Goal: Use online tool/utility

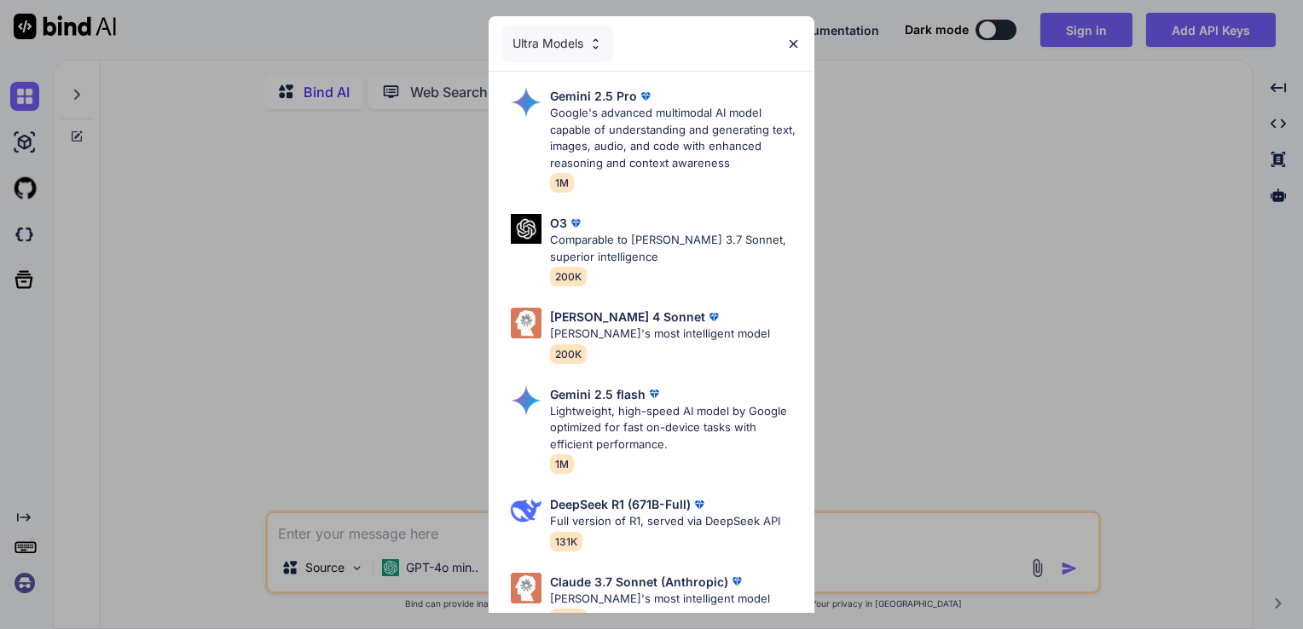
click at [805, 27] on div "Ultra Models" at bounding box center [652, 43] width 326 height 55
click at [788, 53] on div "Ultra Models" at bounding box center [652, 43] width 326 height 55
click at [594, 54] on div "Ultra Models" at bounding box center [557, 44] width 111 height 38
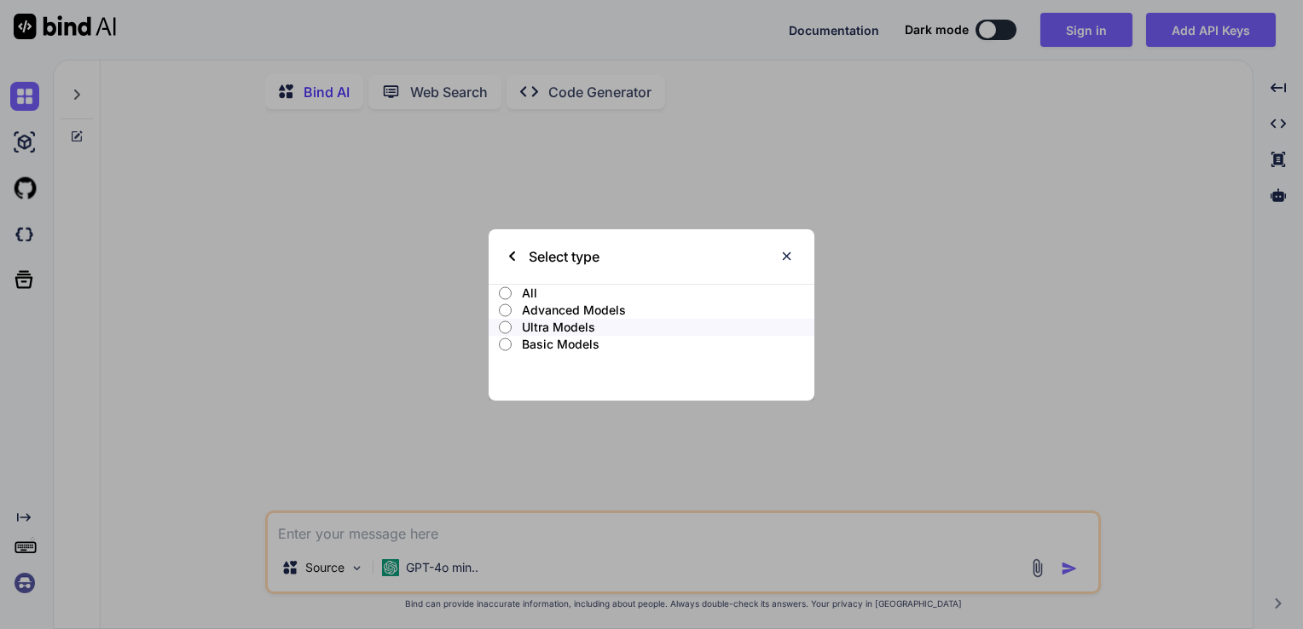
click at [574, 292] on p "All" at bounding box center [668, 293] width 293 height 17
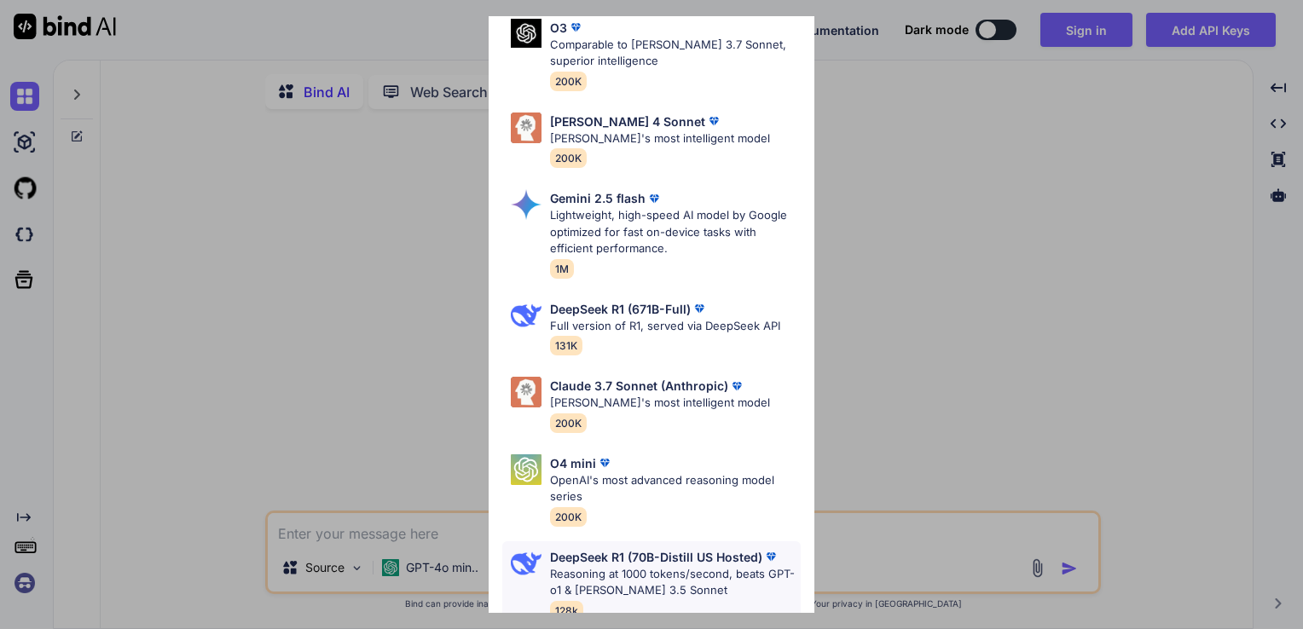
scroll to position [644, 0]
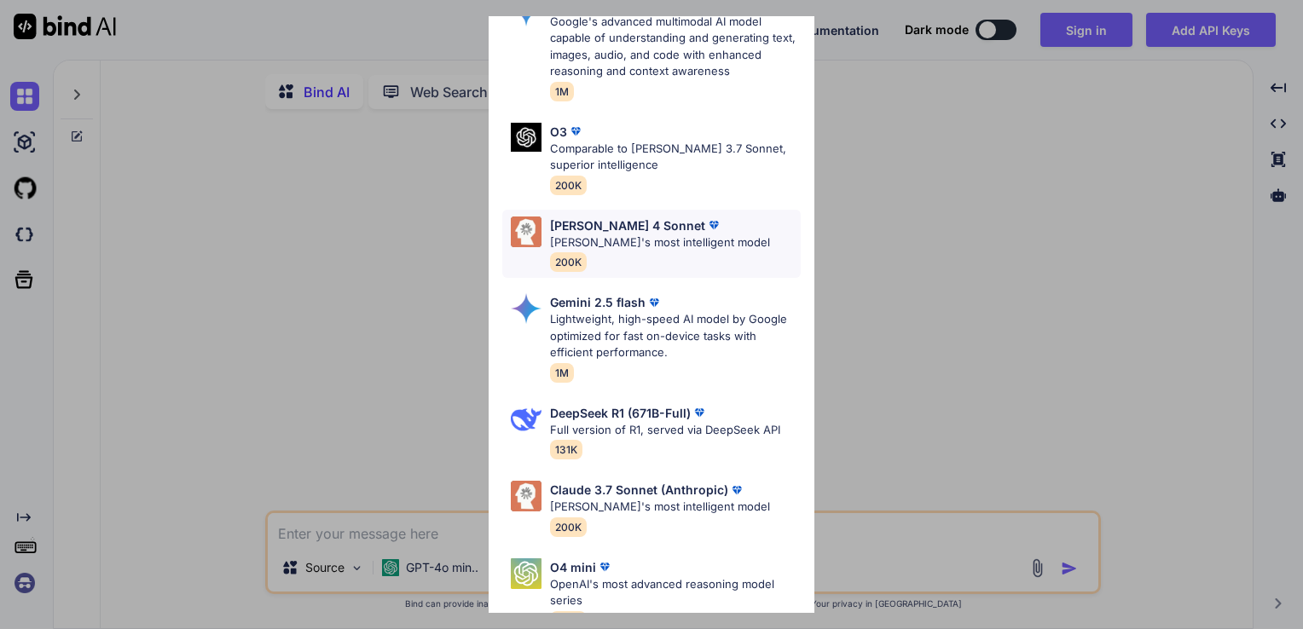
click at [636, 254] on div "[PERSON_NAME] 4 Sonnet [PERSON_NAME]'s most intelligent model 200K" at bounding box center [660, 244] width 220 height 55
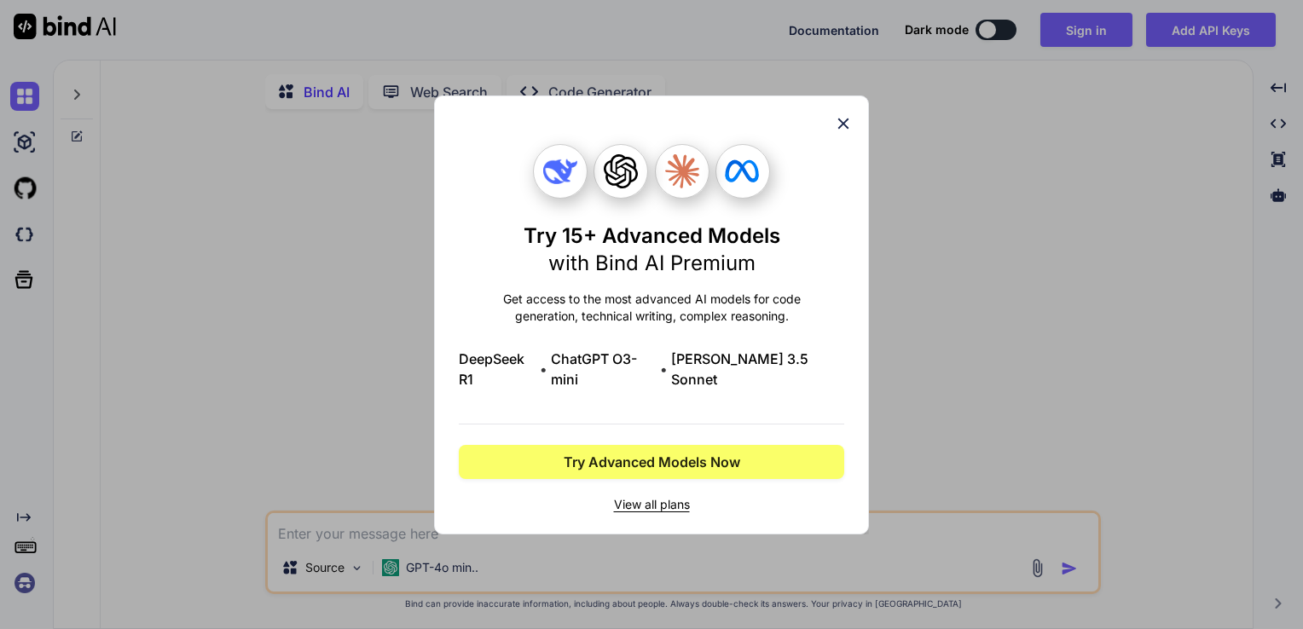
click at [854, 125] on div "Try 15+ Advanced Models with Bind AI Premium Get access to the most advanced AI…" at bounding box center [651, 315] width 435 height 439
click at [842, 127] on icon at bounding box center [843, 123] width 19 height 19
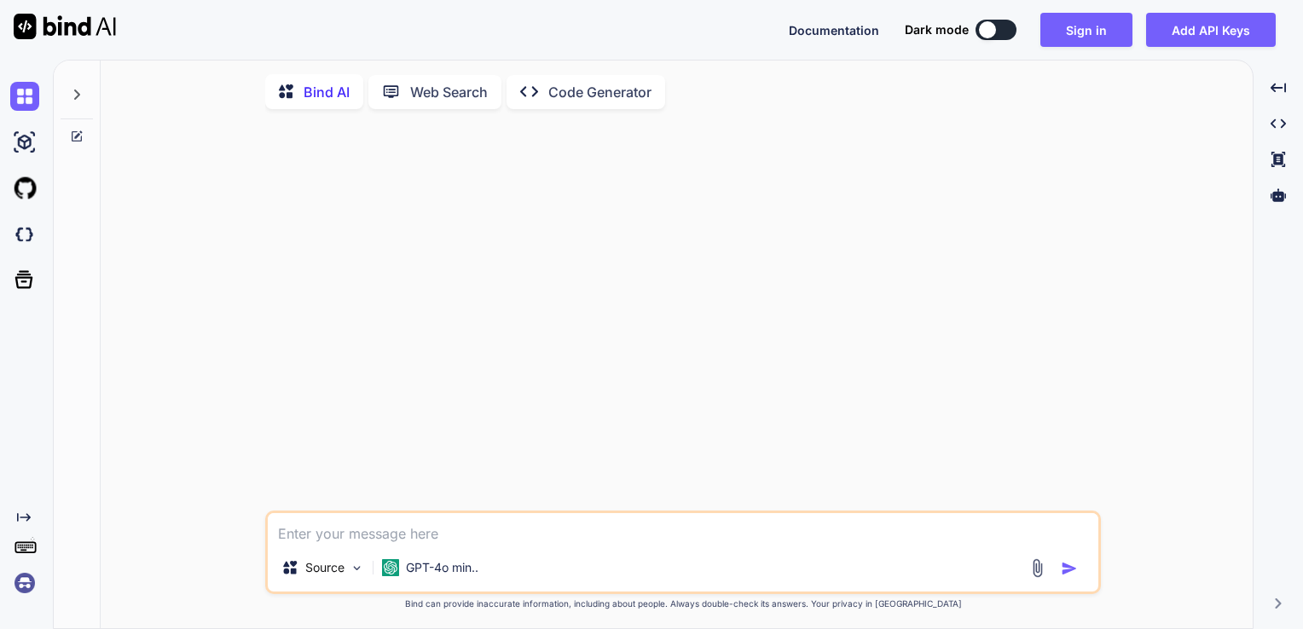
click at [548, 77] on div "Created with Pixso. Code Generator" at bounding box center [586, 92] width 159 height 34
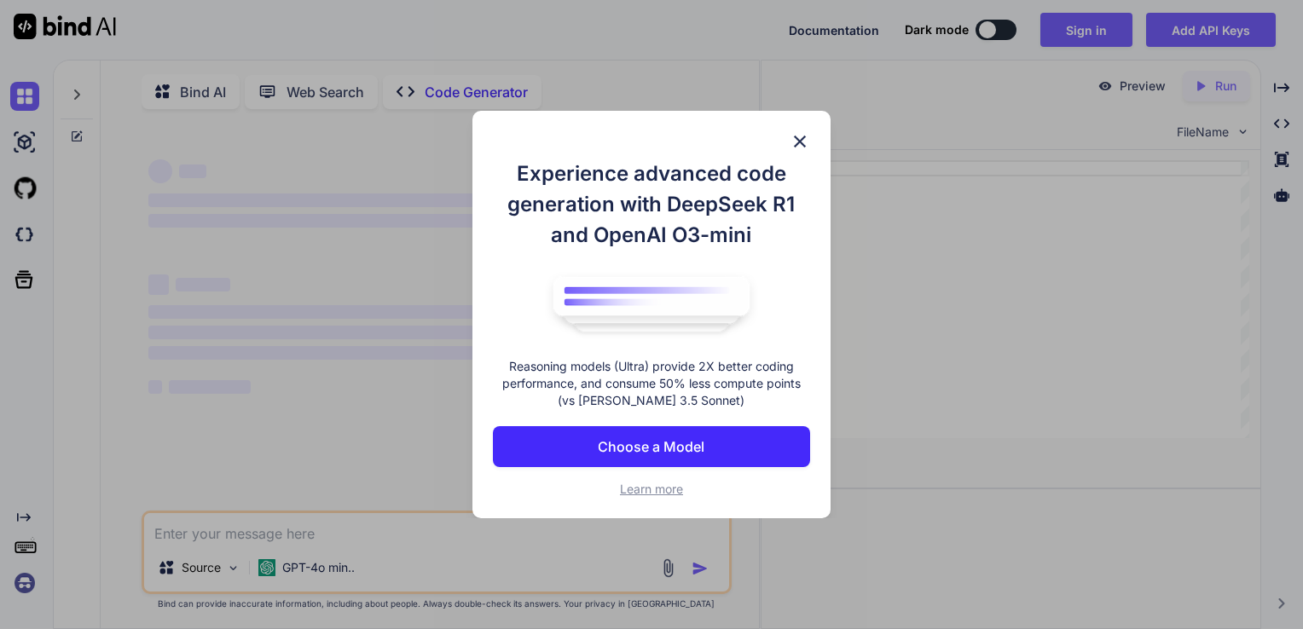
type textarea "x"
click at [669, 449] on p "Choose a Model" at bounding box center [651, 447] width 107 height 20
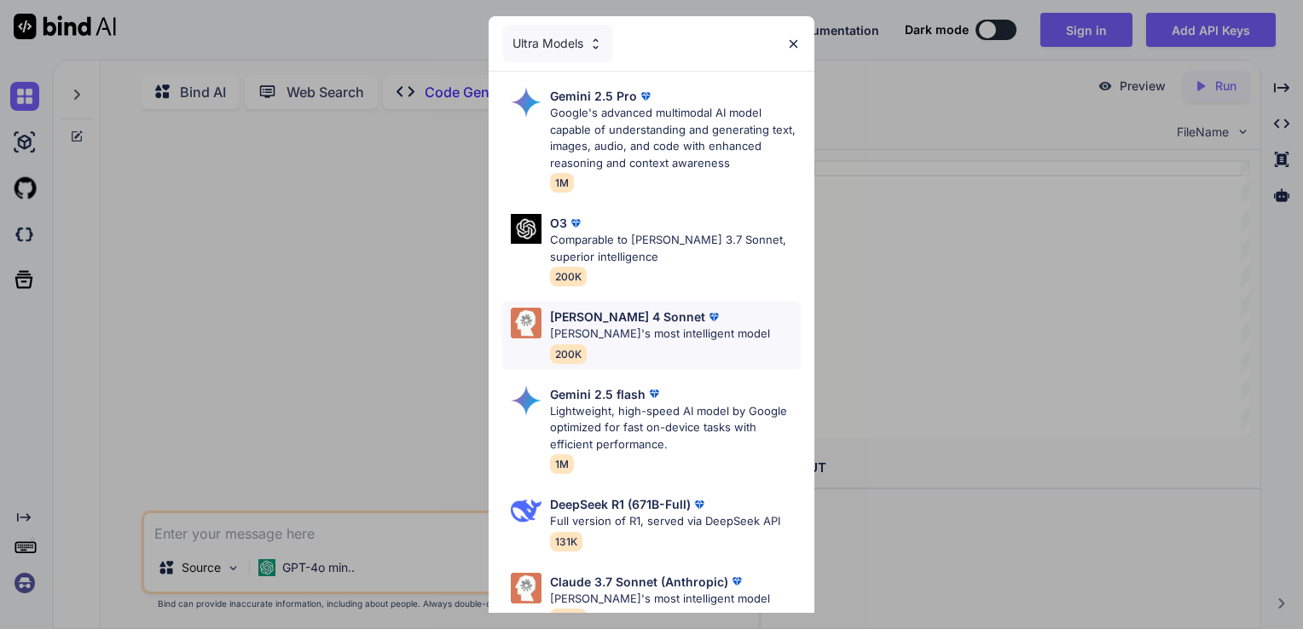
click at [643, 305] on div "[PERSON_NAME] 4 Sonnet [PERSON_NAME]'s most intelligent model 200K" at bounding box center [651, 335] width 298 height 69
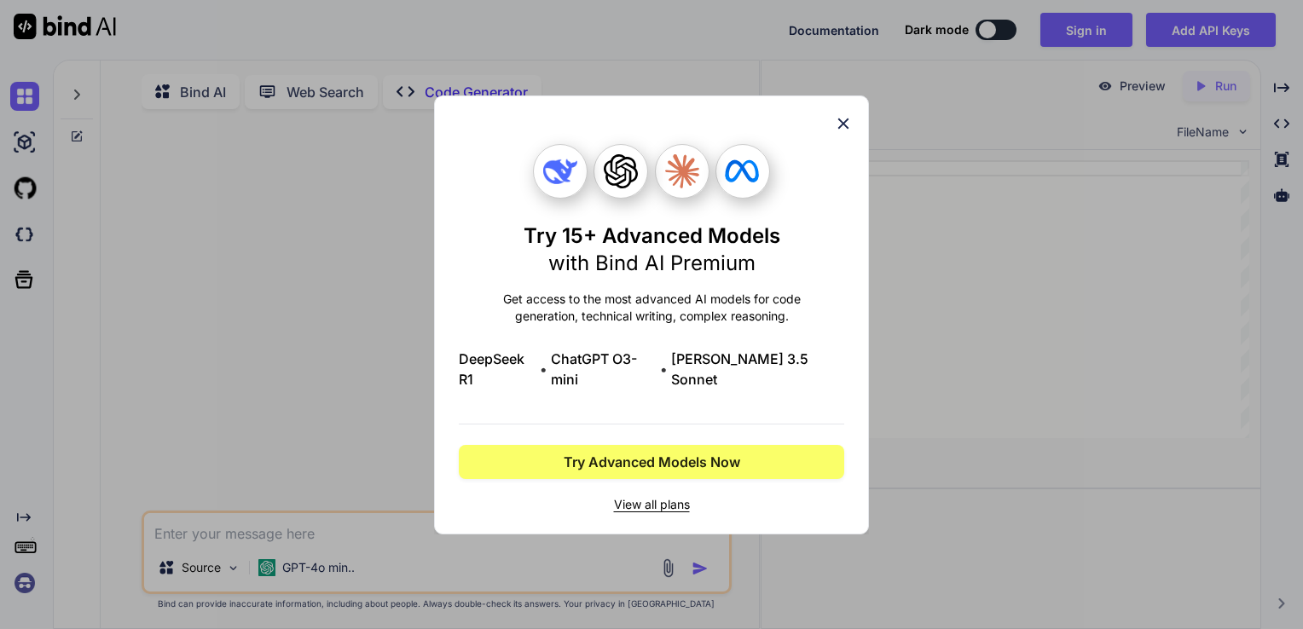
click at [841, 126] on icon at bounding box center [843, 123] width 19 height 19
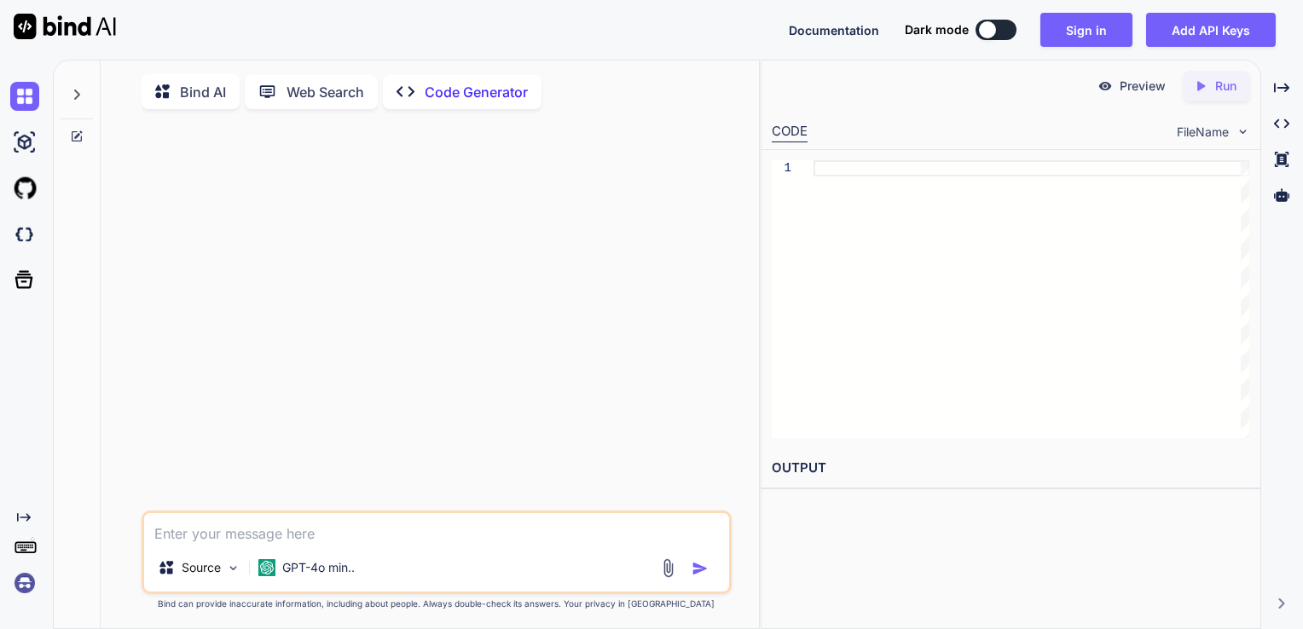
click at [375, 363] on div at bounding box center [439, 317] width 588 height 388
